Goal: Transaction & Acquisition: Purchase product/service

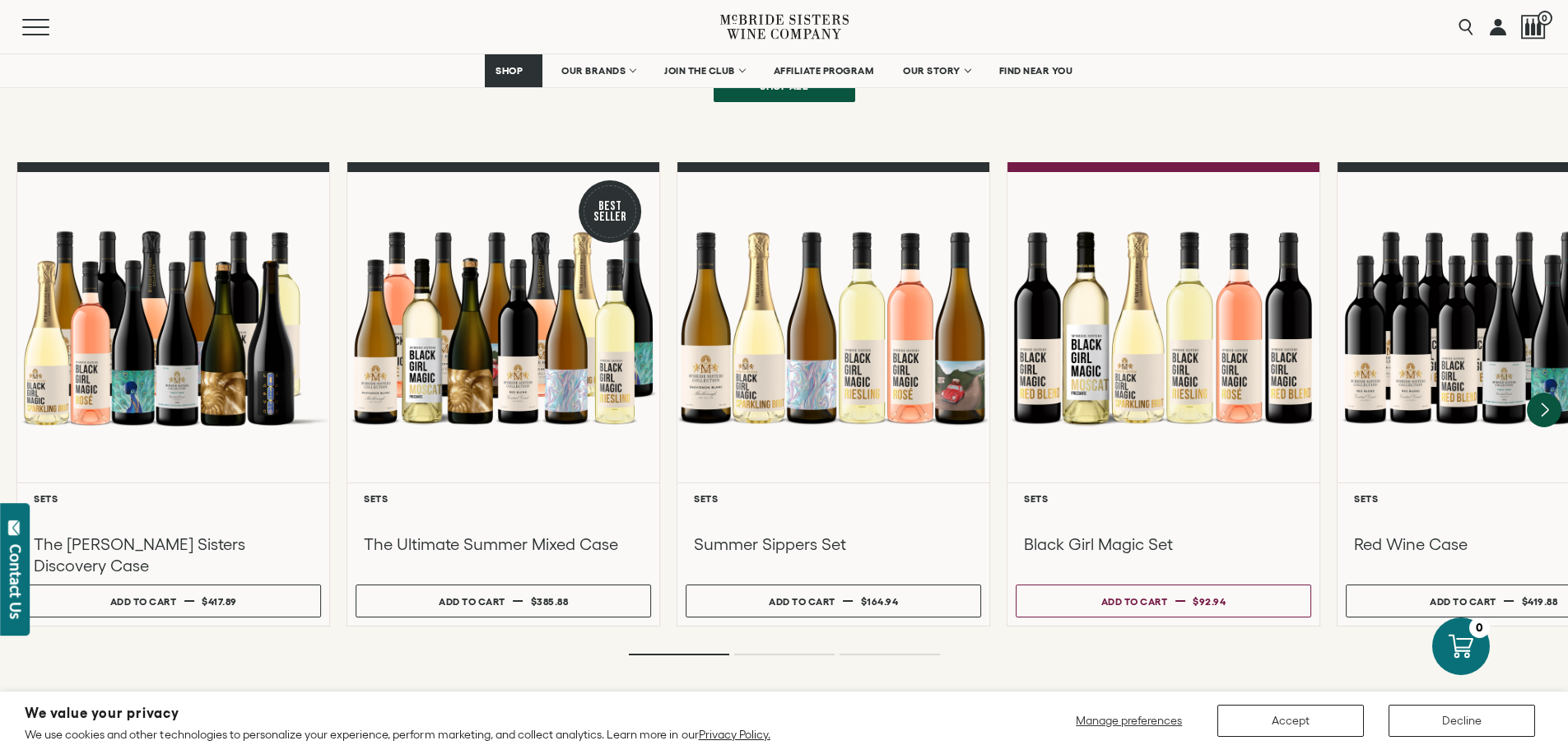
click at [1545, 393] on icon "Next" at bounding box center [1544, 410] width 34 height 34
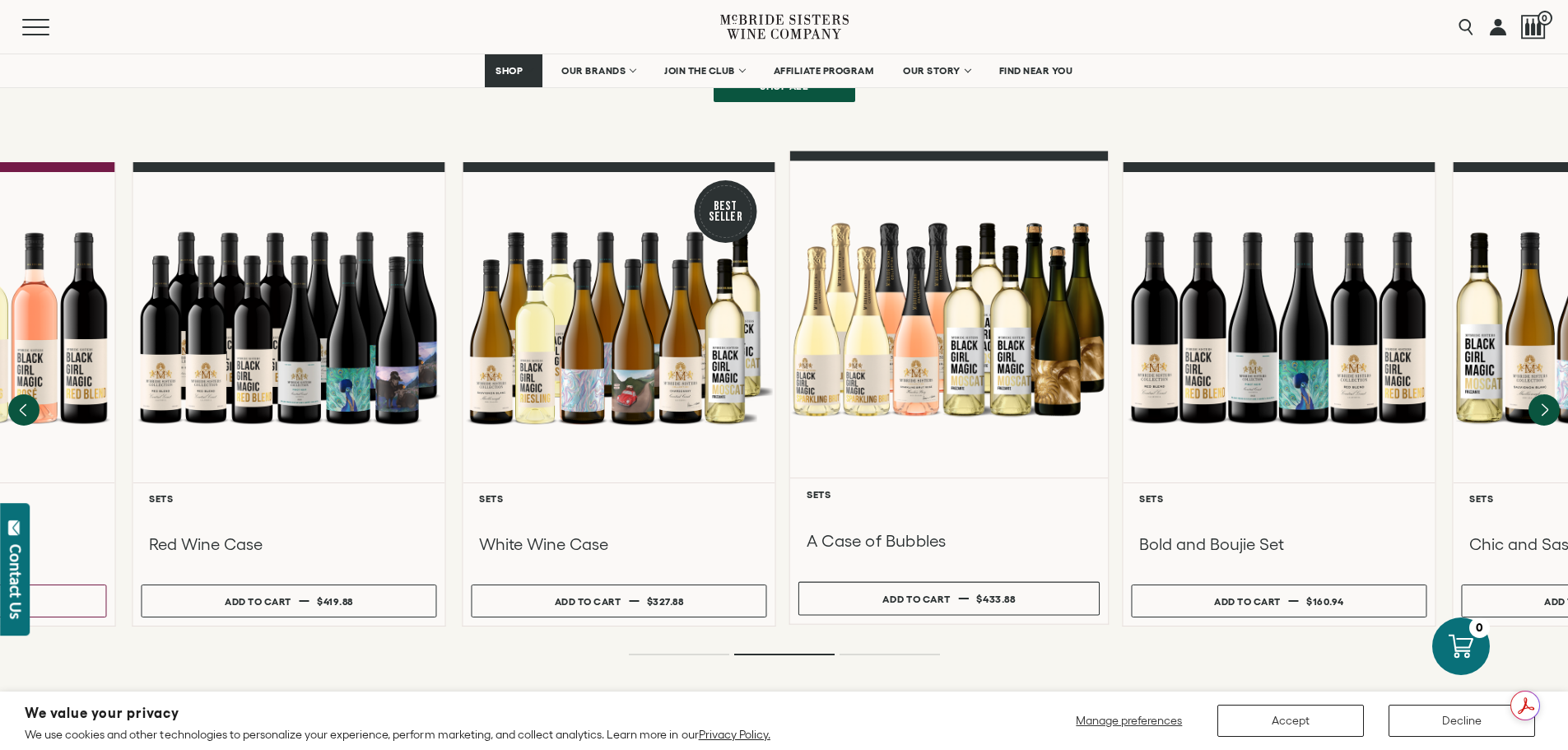
click at [910, 530] on h3 "A Case of Bubbles" at bounding box center [949, 541] width 285 height 22
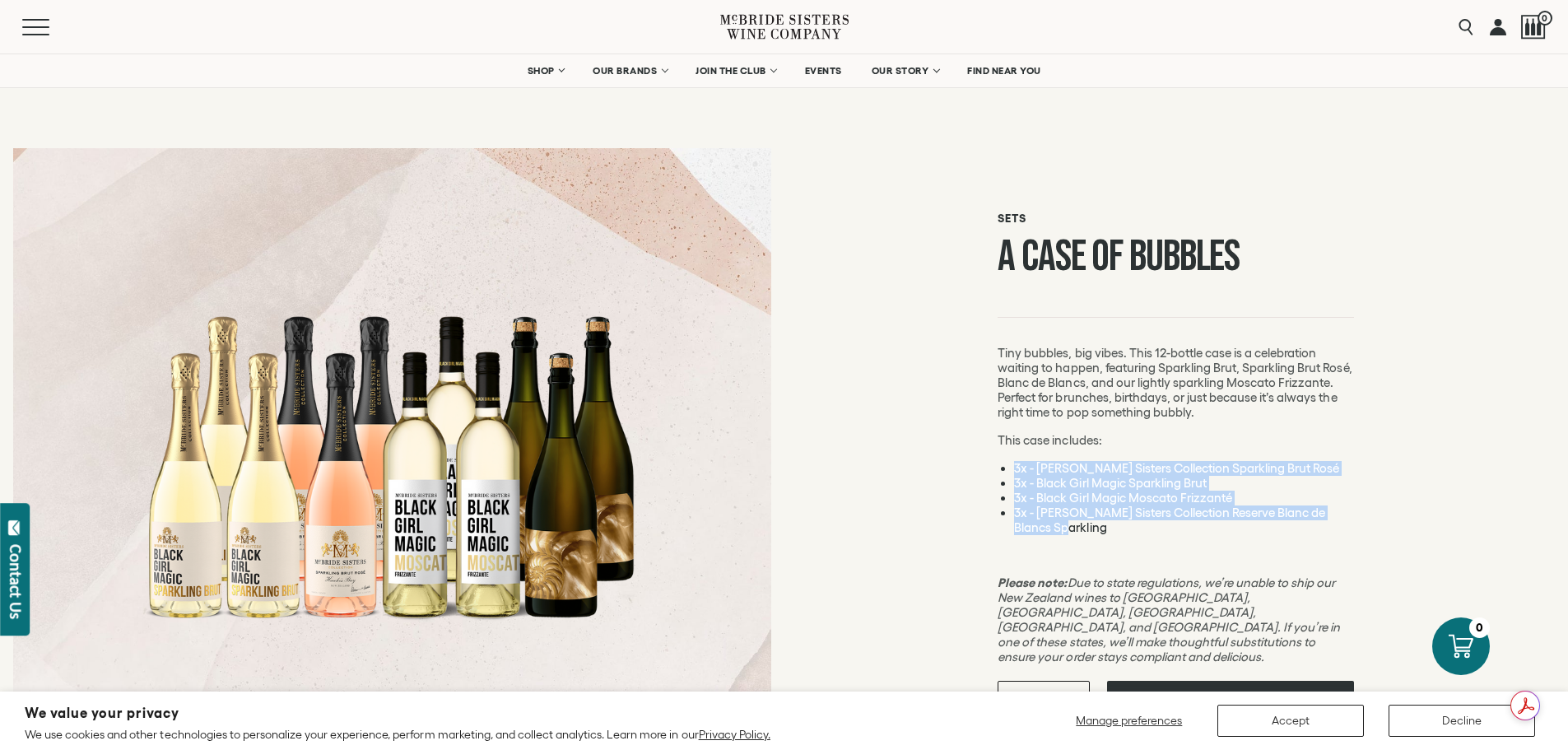
drag, startPoint x: 1064, startPoint y: 525, endPoint x: 1018, endPoint y: 473, distance: 69.4
click at [980, 466] on div "Sets A Case of Bubbles This case includes: 3x - [PERSON_NAME] Sisters Collectio…" at bounding box center [1177, 604] width 784 height 936
copy ul "3x - [PERSON_NAME] Sisters Collection Sparkling Brut Rosé 3x - Black Girl Magic…"
